Goal: Information Seeking & Learning: Learn about a topic

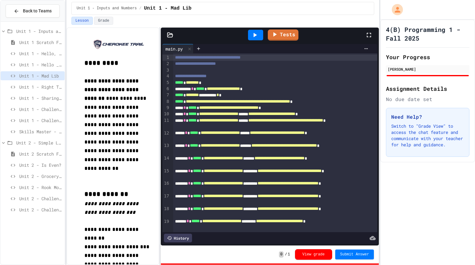
click at [427, 210] on div "4(B) Programming 1 - Fall 2025 Your Progress [PERSON_NAME] Assignment Details N…" at bounding box center [428, 141] width 95 height 245
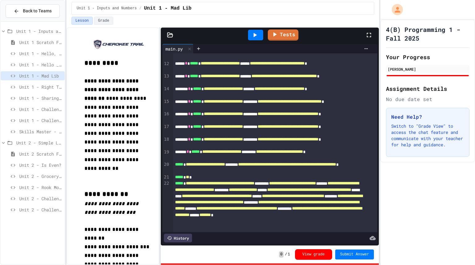
click at [44, 171] on div "Unit 2 - Grocery Tracker" at bounding box center [33, 175] width 64 height 9
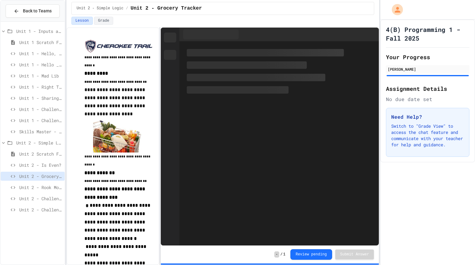
click at [39, 186] on span "Unit 2 - Rook Move" at bounding box center [40, 187] width 43 height 6
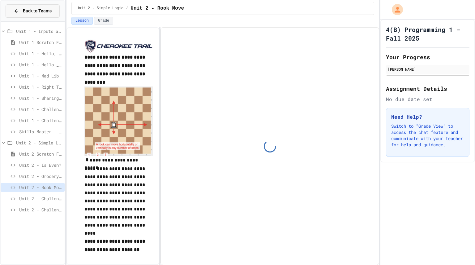
click at [29, 15] on button "Back to Teams" at bounding box center [33, 10] width 54 height 13
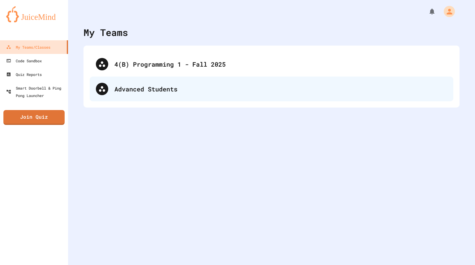
click at [164, 87] on div "Advanced Students" at bounding box center [280, 88] width 333 height 9
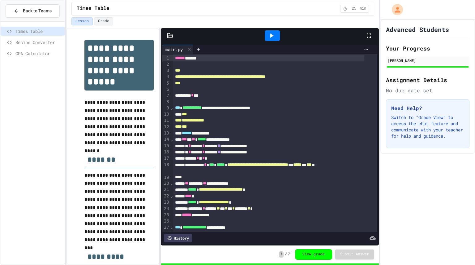
click at [406, 222] on div "Advanced Students Your Progress [PERSON_NAME] Assignment Details No due date se…" at bounding box center [428, 141] width 95 height 245
